Goal: Task Accomplishment & Management: Manage account settings

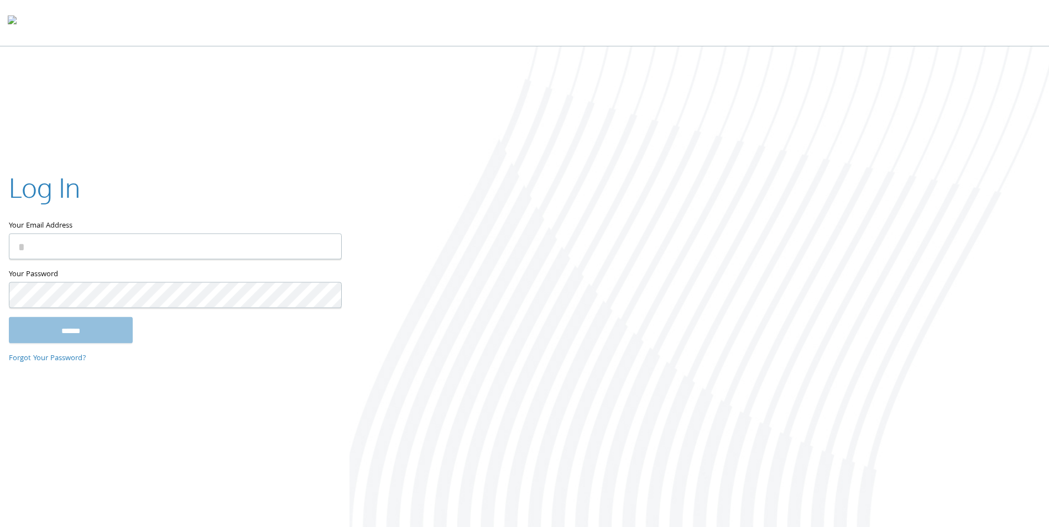
type input "**********"
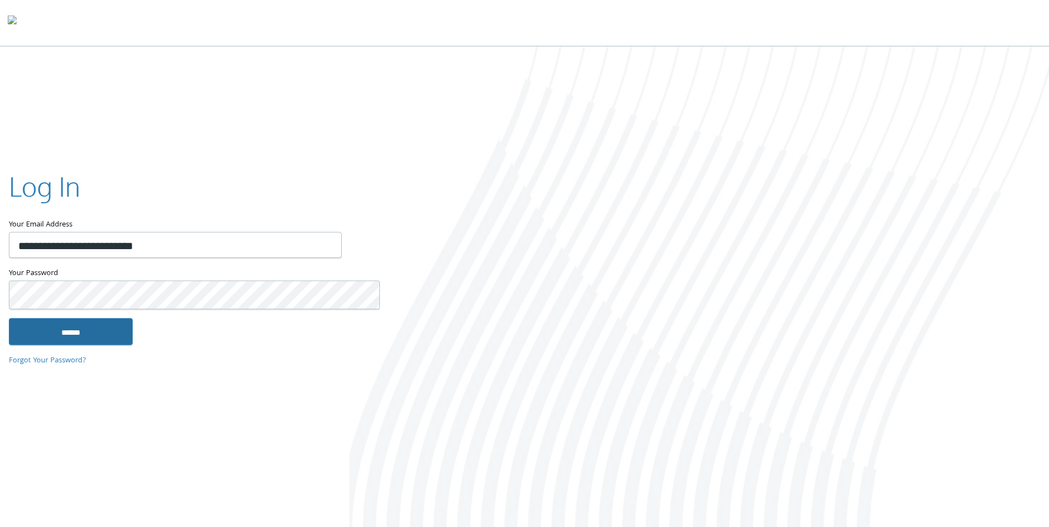
click at [119, 330] on input "******" at bounding box center [71, 331] width 124 height 27
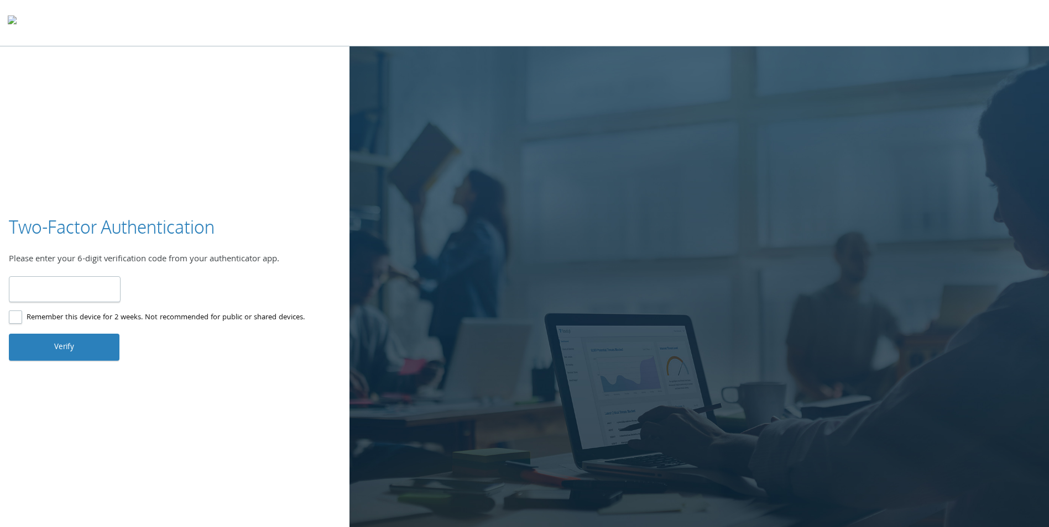
type input "******"
